Goal: Book appointment/travel/reservation

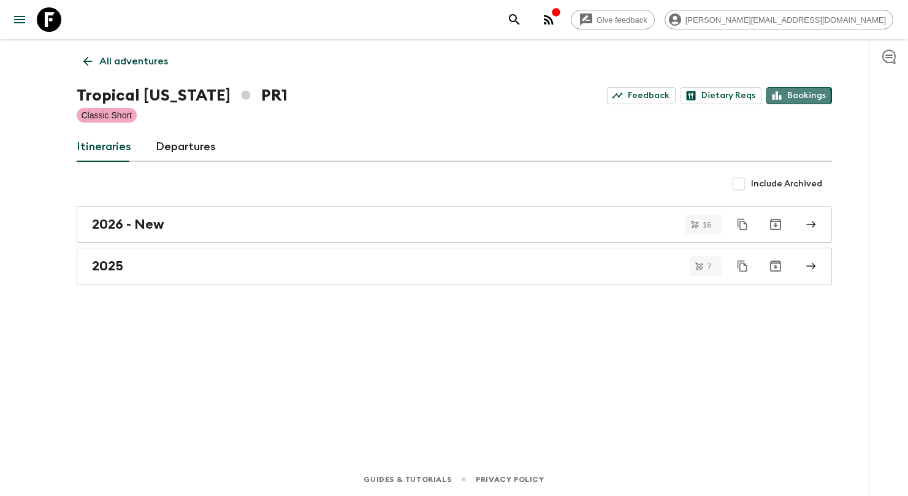
click at [773, 97] on icon at bounding box center [777, 95] width 11 height 11
click at [162, 63] on p "All adventures" at bounding box center [133, 61] width 69 height 15
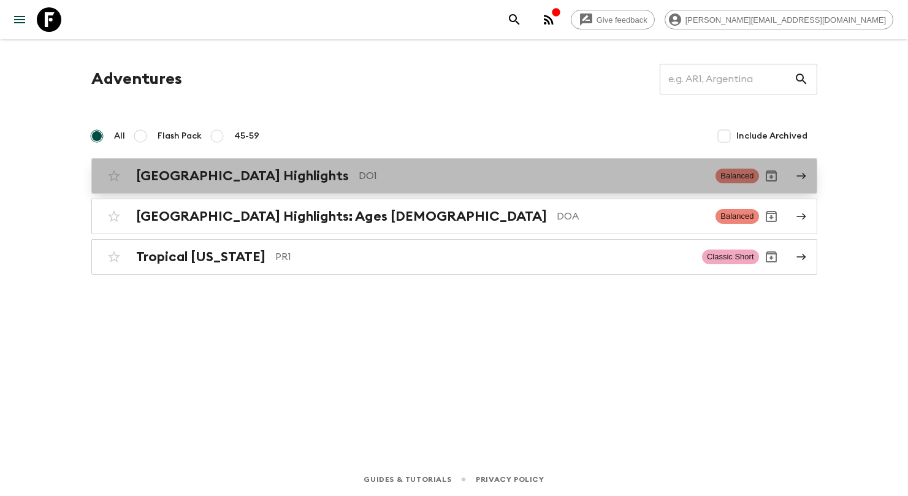
click at [207, 186] on div "[GEOGRAPHIC_DATA] Highlights DO1 Balanced" at bounding box center [430, 176] width 657 height 25
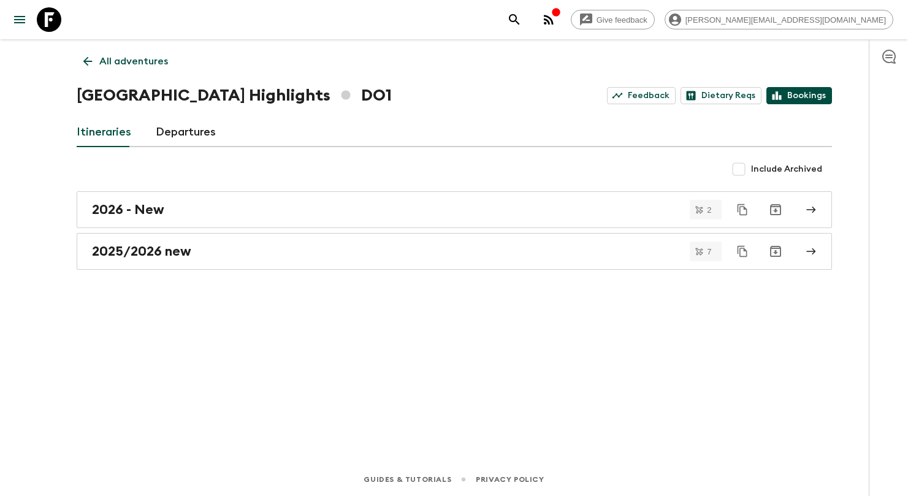
click at [781, 91] on icon at bounding box center [777, 95] width 11 height 11
